Goal: Task Accomplishment & Management: Manage account settings

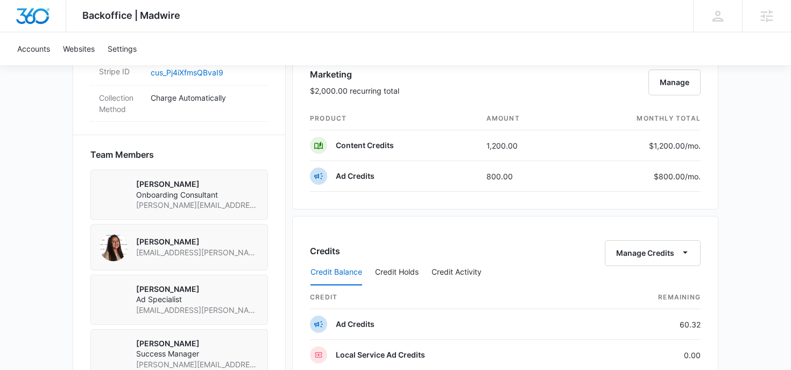
scroll to position [703, 0]
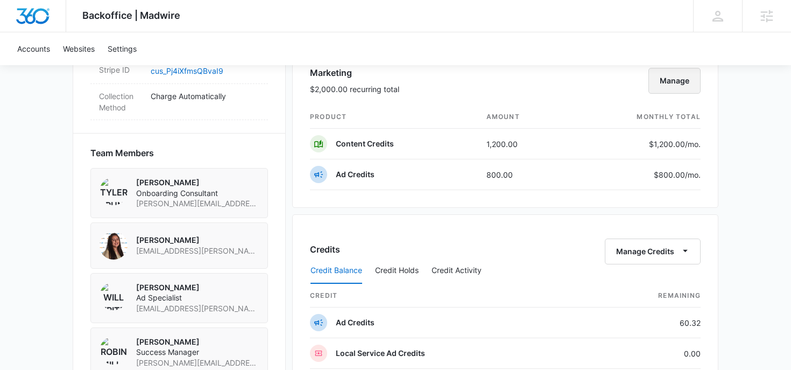
click at [677, 80] on button "Manage" at bounding box center [675, 81] width 52 height 26
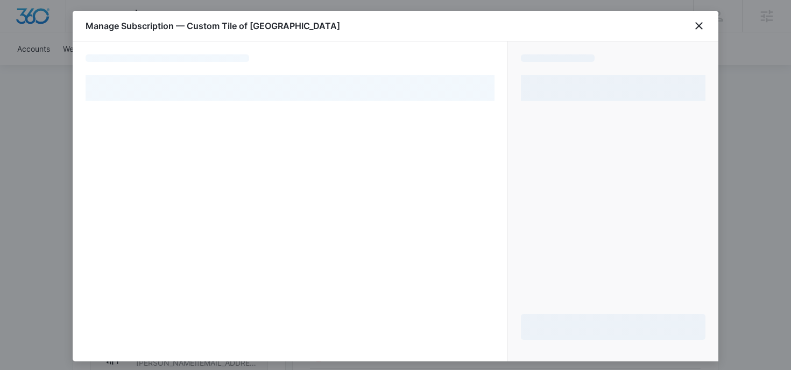
select select "pm_1QsVbvA4n8RTgNjU8n5Dux6T"
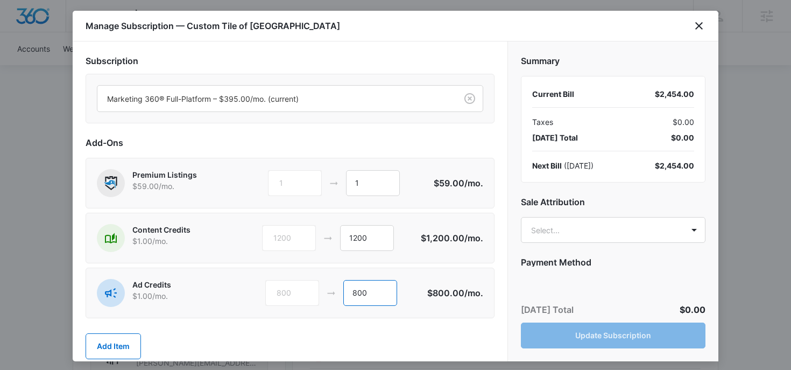
click at [356, 291] on input "800" at bounding box center [370, 293] width 54 height 26
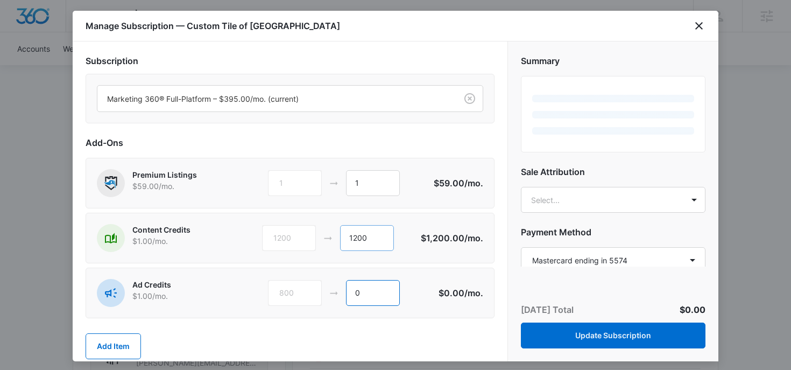
type input "0"
click at [355, 233] on input "1200" at bounding box center [367, 238] width 54 height 26
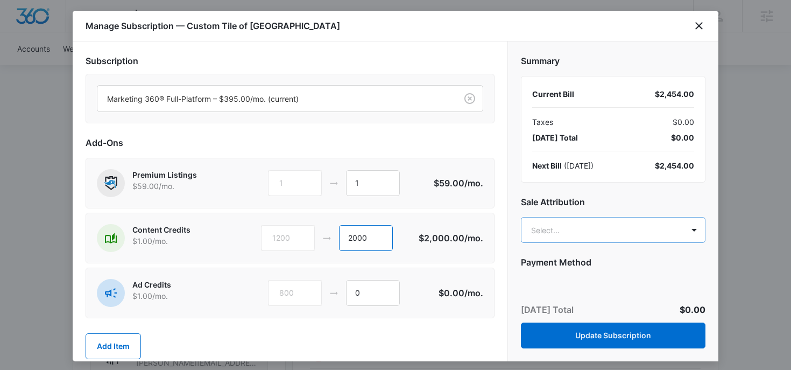
type input "2000"
click at [632, 229] on body "Backoffice | Madwire Apps Settings RM Robin Mills robin.mills@madwire.com My Pr…" at bounding box center [395, 65] width 791 height 1536
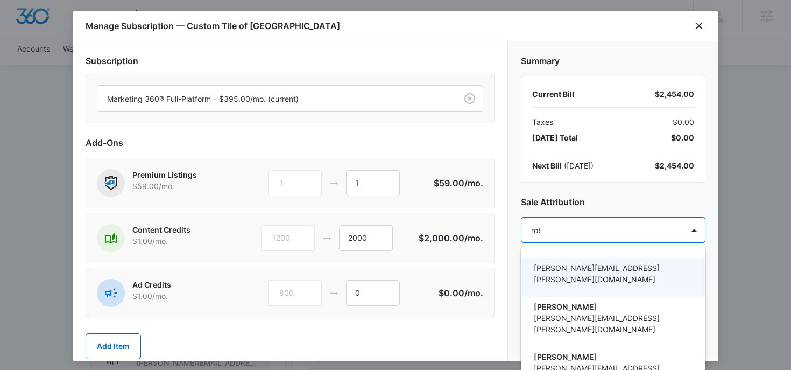
type input "robin"
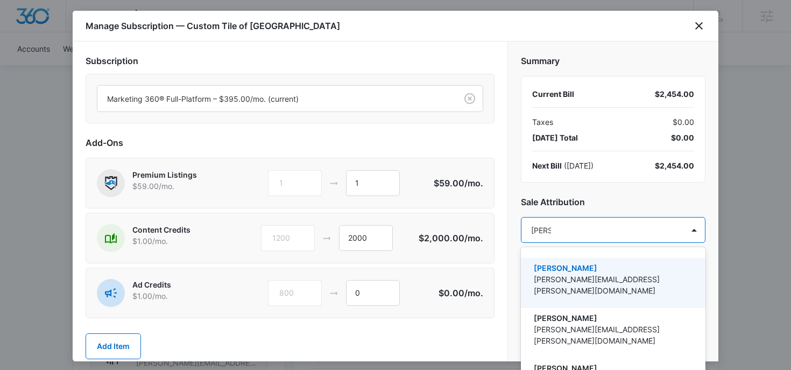
click at [587, 272] on p "Robin Mills" at bounding box center [612, 267] width 157 height 11
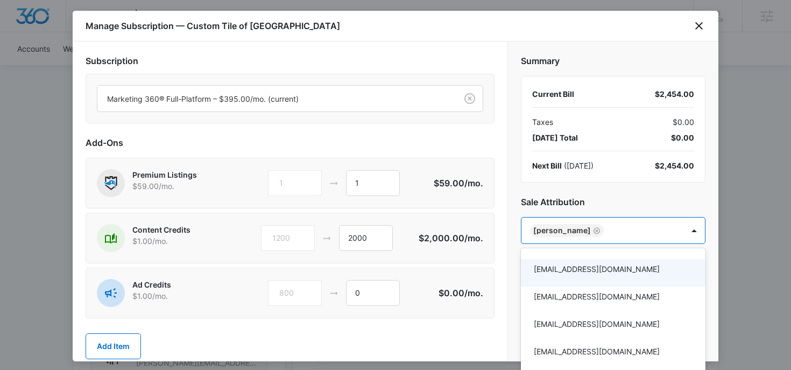
click at [617, 199] on div at bounding box center [395, 185] width 791 height 370
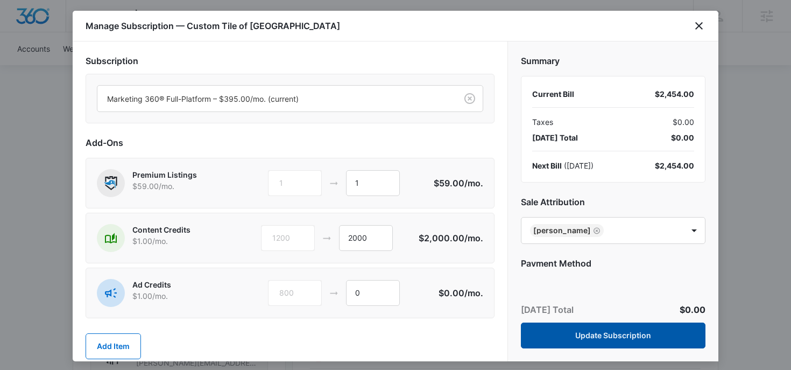
click at [593, 335] on button "Update Subscription" at bounding box center [613, 335] width 185 height 26
